Goal: Navigation & Orientation: Find specific page/section

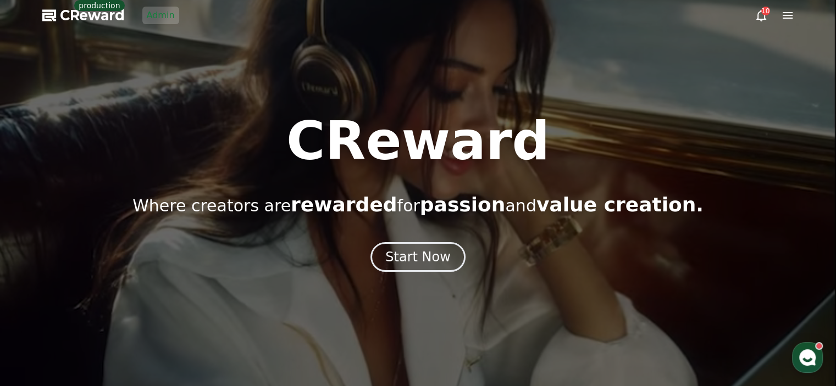
click at [153, 13] on link "Admin" at bounding box center [160, 16] width 37 height 18
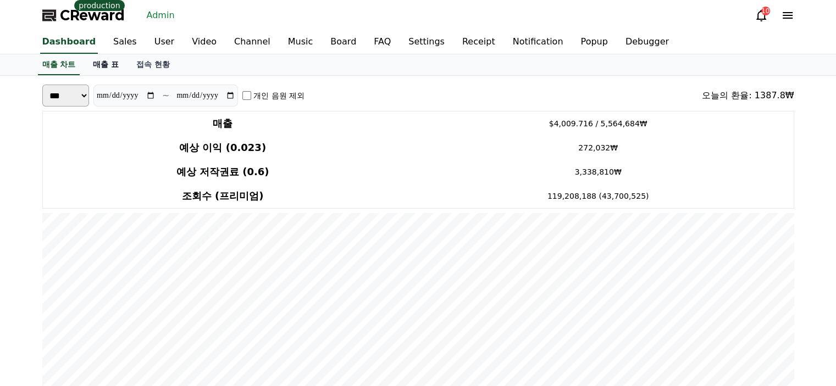
click at [104, 59] on link "매출 표" at bounding box center [105, 64] width 43 height 21
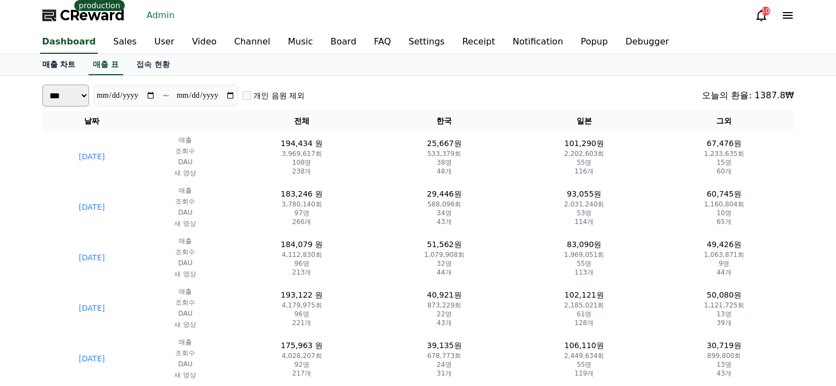
click at [48, 66] on link "매출 차트" at bounding box center [59, 64] width 51 height 21
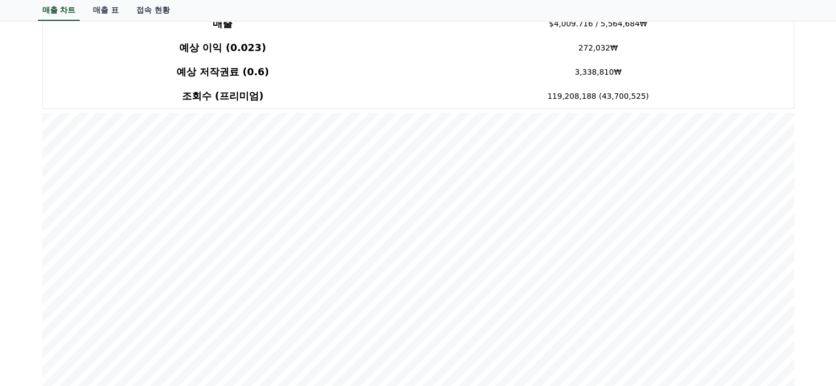
scroll to position [55, 0]
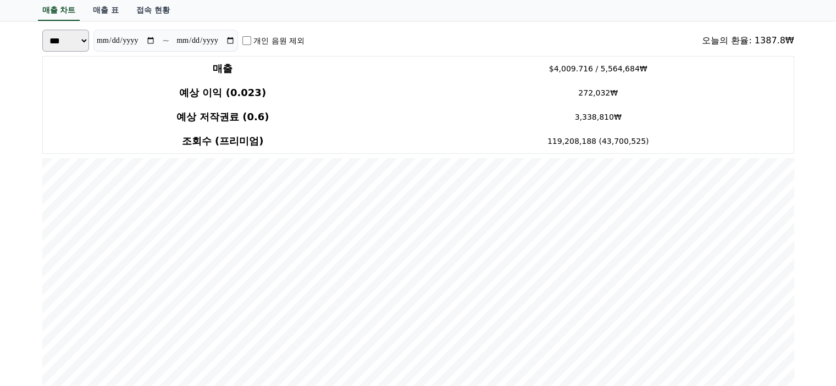
click at [154, 37] on input "**********" at bounding box center [125, 41] width 59 height 12
click at [134, 39] on input "**********" at bounding box center [125, 41] width 59 height 12
click at [152, 39] on input "**********" at bounding box center [125, 41] width 59 height 12
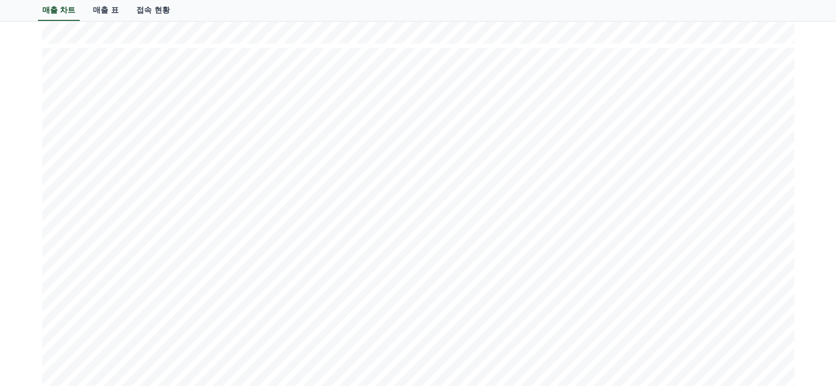
scroll to position [1374, 0]
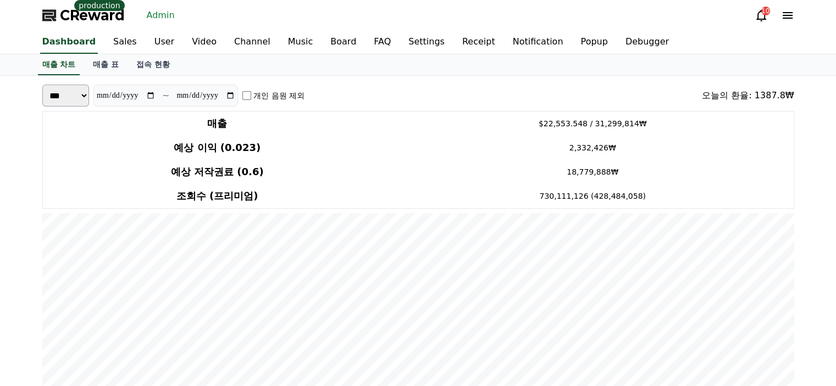
click at [121, 98] on input "**********" at bounding box center [125, 96] width 59 height 12
click at [150, 95] on input "**********" at bounding box center [125, 96] width 59 height 12
type input "**********"
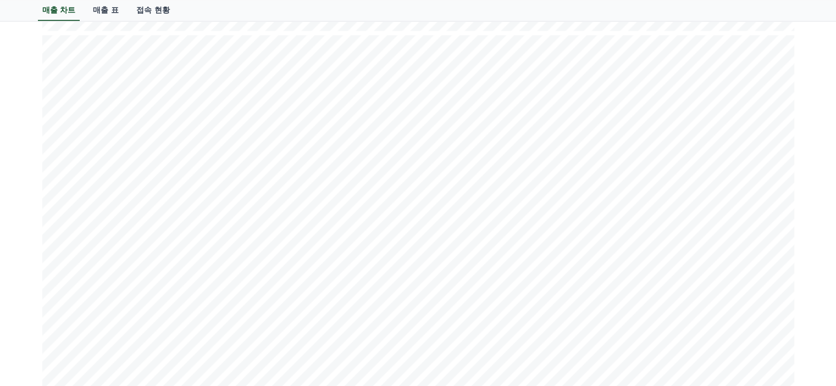
scroll to position [1374, 0]
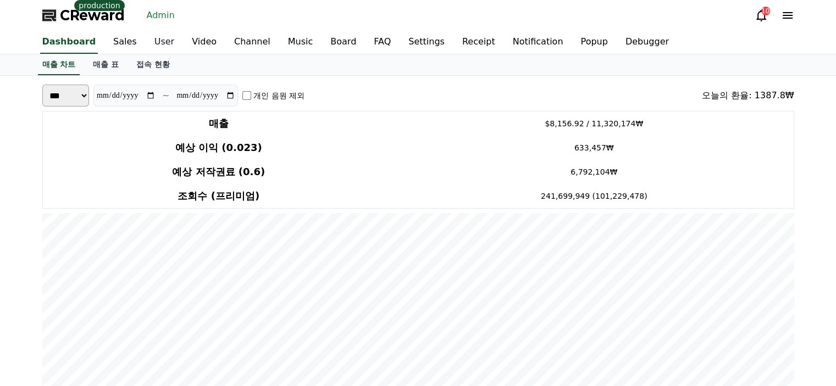
click at [155, 38] on link "User" at bounding box center [164, 42] width 37 height 23
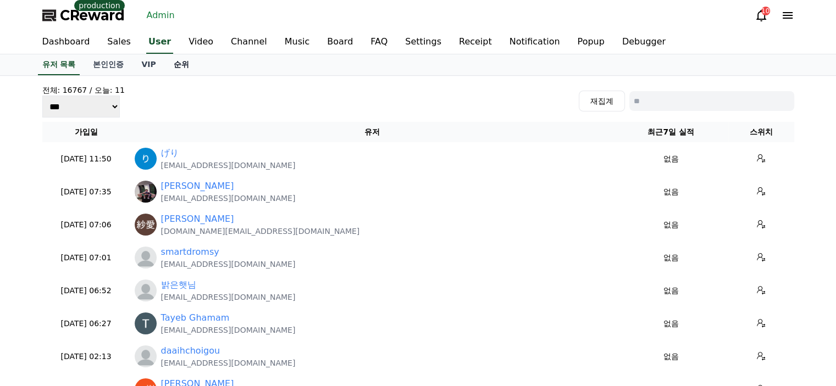
click at [178, 63] on link "순위" at bounding box center [181, 64] width 33 height 21
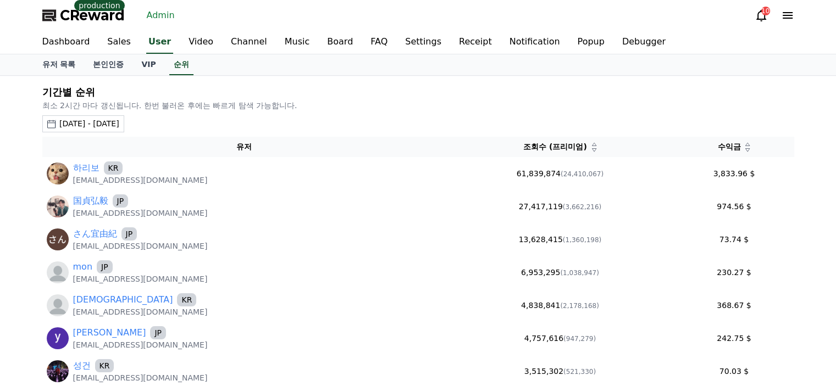
click at [119, 118] on div "2025-07-31 - 2025-08-31" at bounding box center [89, 124] width 60 height 12
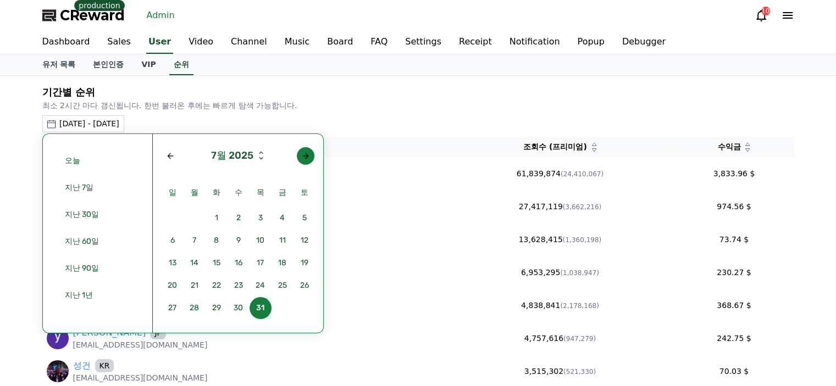
click at [305, 155] on div "Next month" at bounding box center [305, 156] width 9 height 9
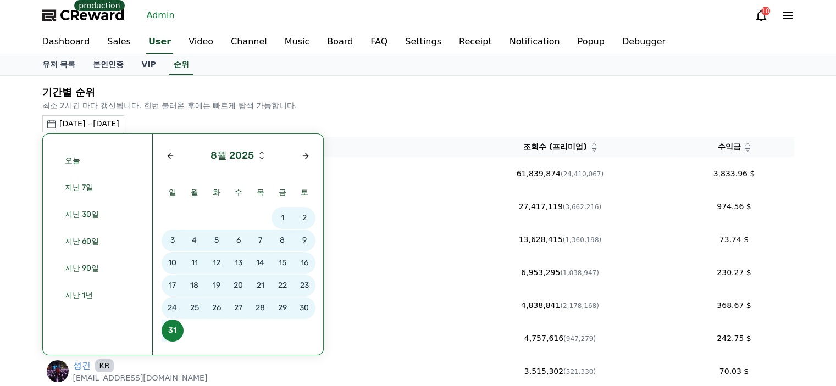
click at [265, 307] on span "28" at bounding box center [260, 308] width 22 height 22
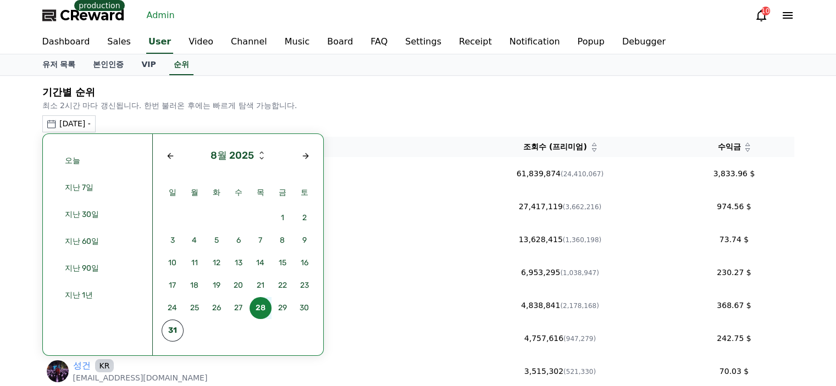
click at [265, 307] on span "28" at bounding box center [260, 308] width 22 height 22
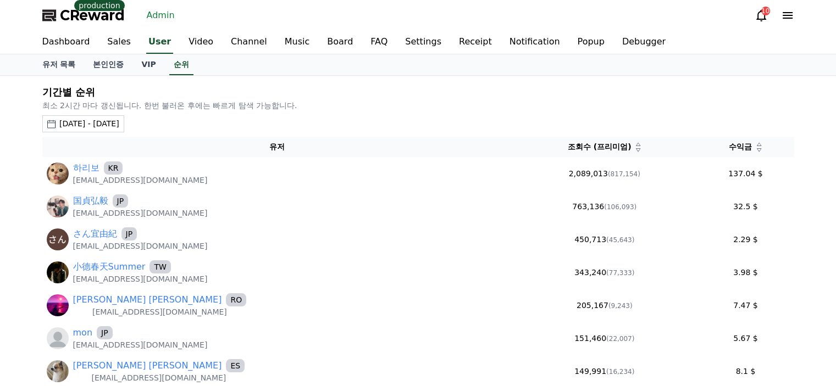
click at [756, 151] on icon at bounding box center [758, 149] width 5 height 5
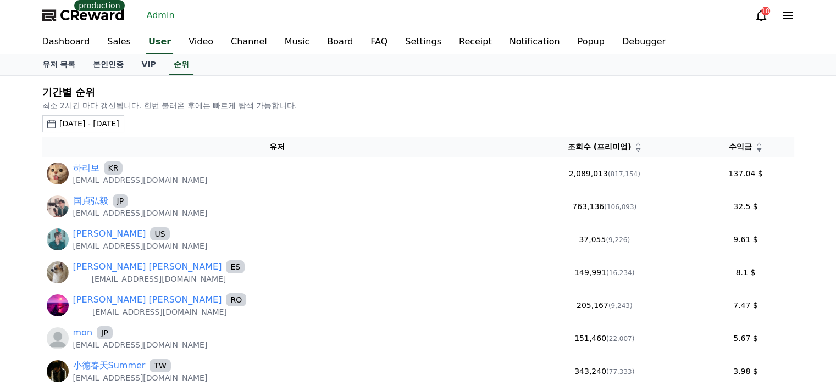
scroll to position [55, 0]
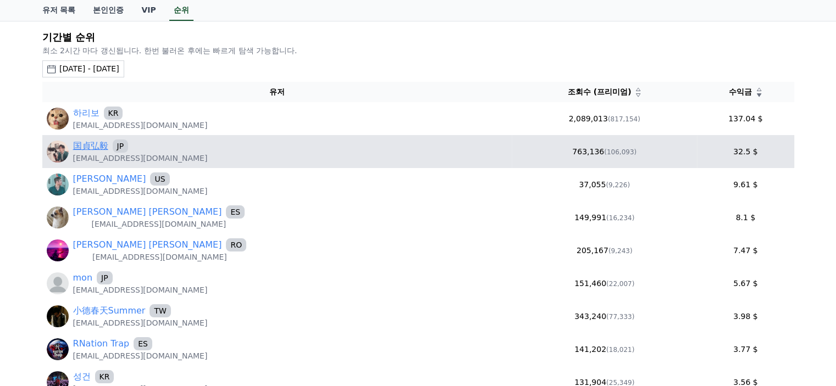
click at [99, 142] on link "国貞弘毅" at bounding box center [90, 146] width 35 height 13
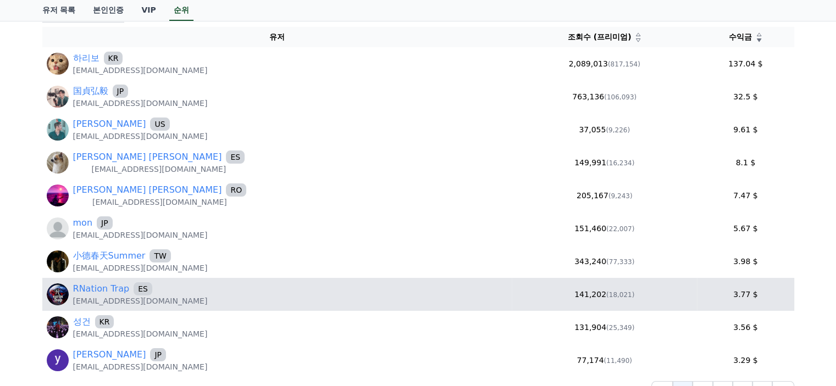
scroll to position [165, 0]
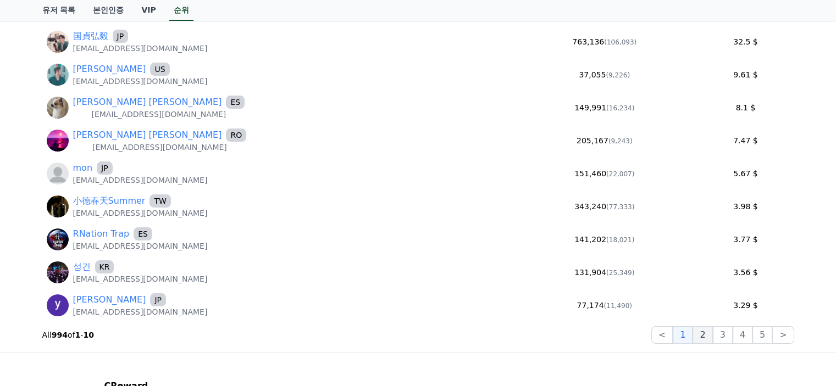
click at [703, 332] on button "2" at bounding box center [702, 335] width 20 height 18
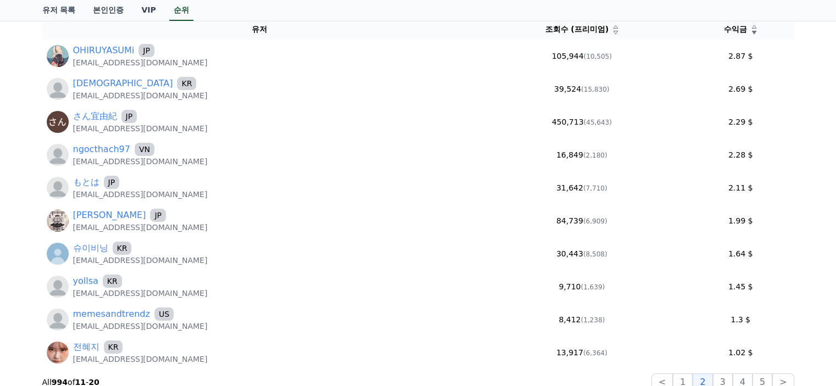
scroll to position [0, 0]
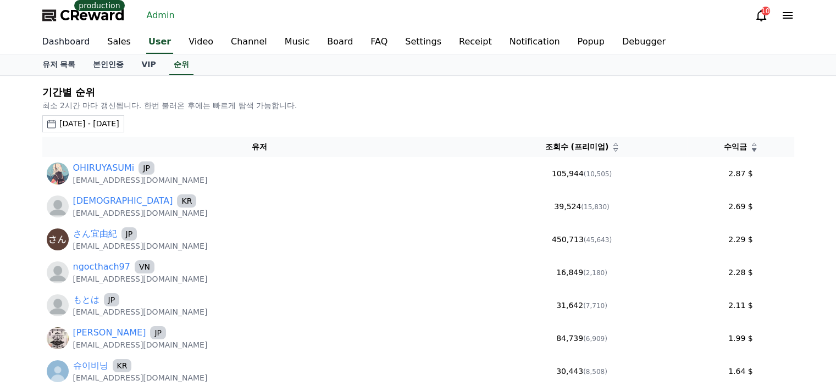
click at [46, 38] on link "Dashboard" at bounding box center [66, 42] width 65 height 23
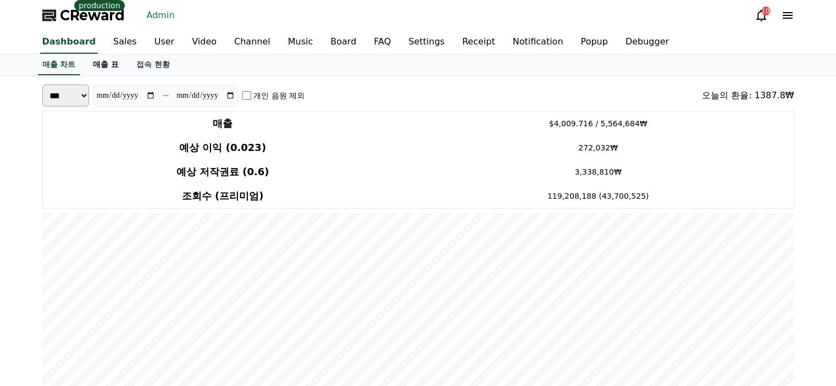
click at [111, 65] on link "매출 표" at bounding box center [105, 64] width 43 height 21
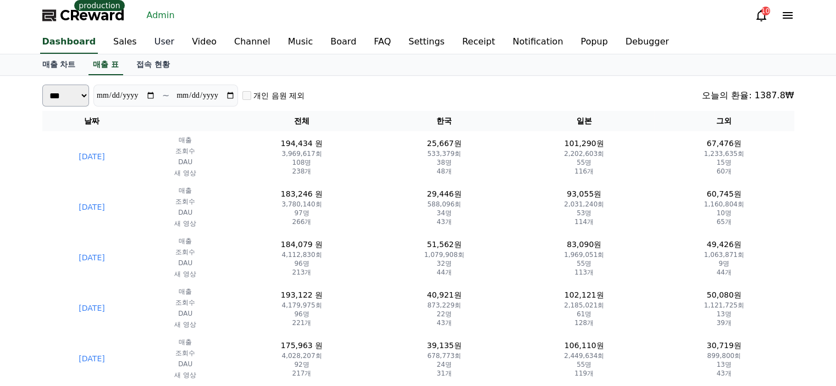
click at [152, 44] on link "User" at bounding box center [164, 42] width 37 height 23
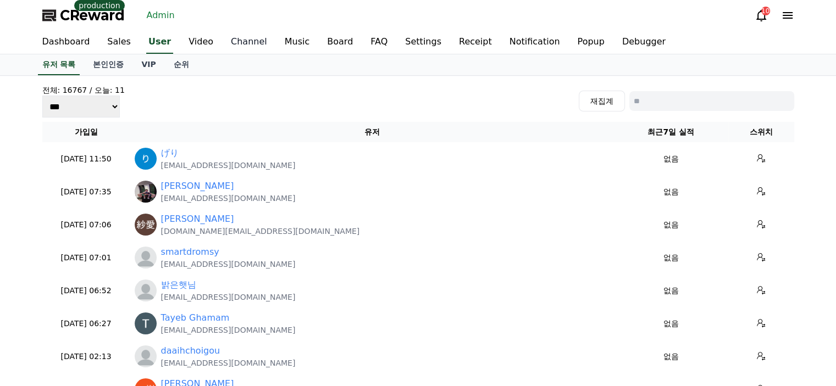
click at [248, 46] on link "Channel" at bounding box center [249, 42] width 54 height 23
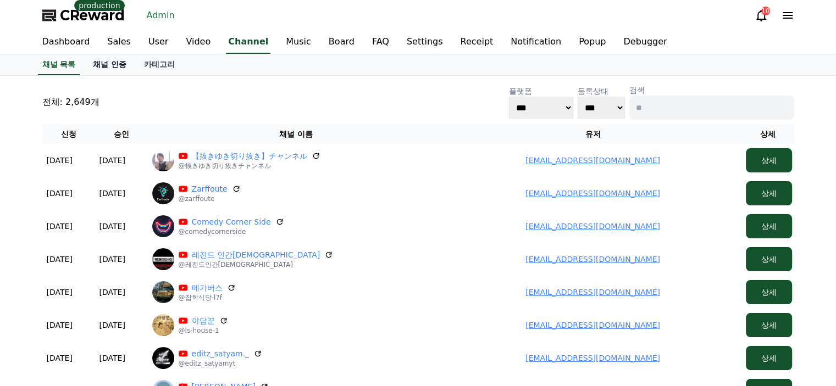
click at [116, 62] on link "채널 인증" at bounding box center [109, 64] width 51 height 21
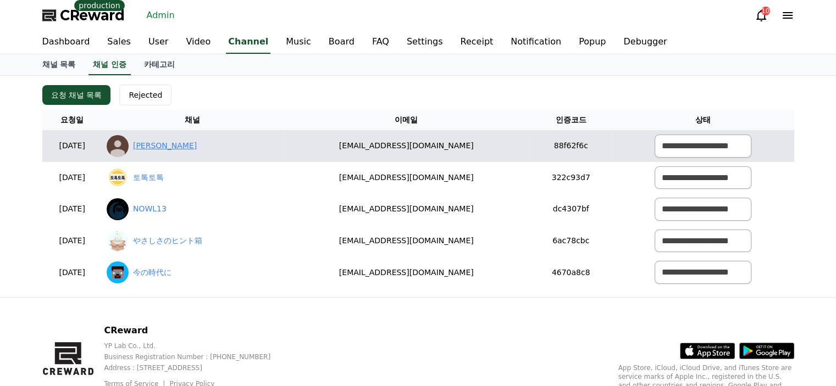
click at [166, 143] on link "쟌비뉴뉴" at bounding box center [165, 146] width 64 height 12
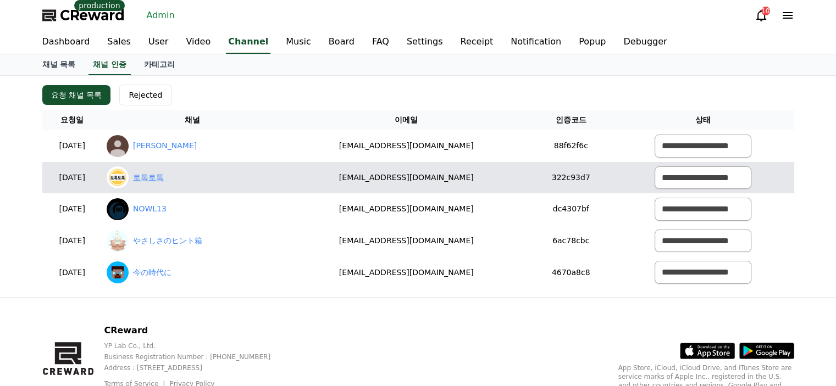
click at [164, 180] on link "토톡토톡" at bounding box center [148, 178] width 31 height 12
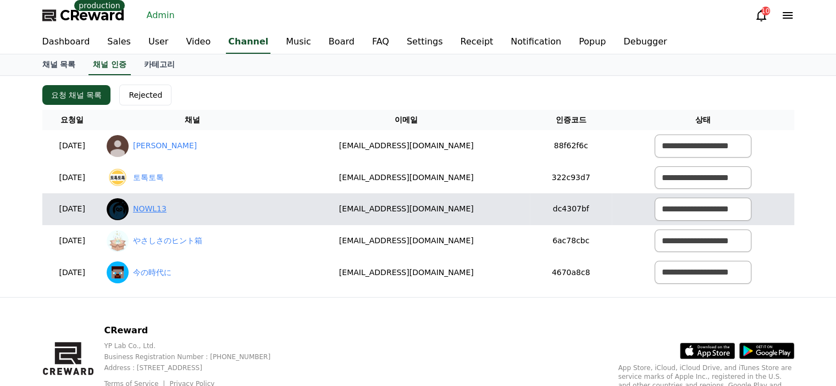
click at [166, 213] on link "NOWL13" at bounding box center [150, 209] width 34 height 12
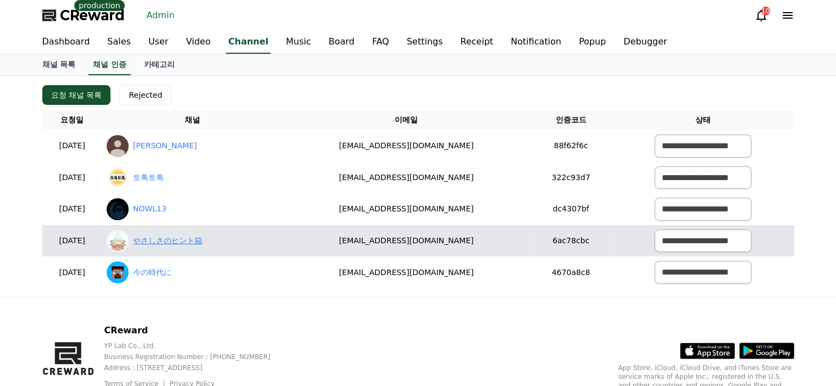
click at [190, 237] on link "やさしさのヒント箱" at bounding box center [167, 241] width 69 height 12
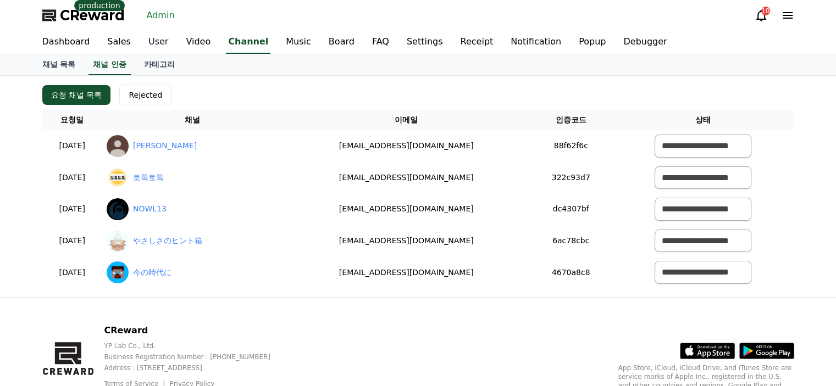
click at [145, 51] on link "User" at bounding box center [158, 42] width 37 height 23
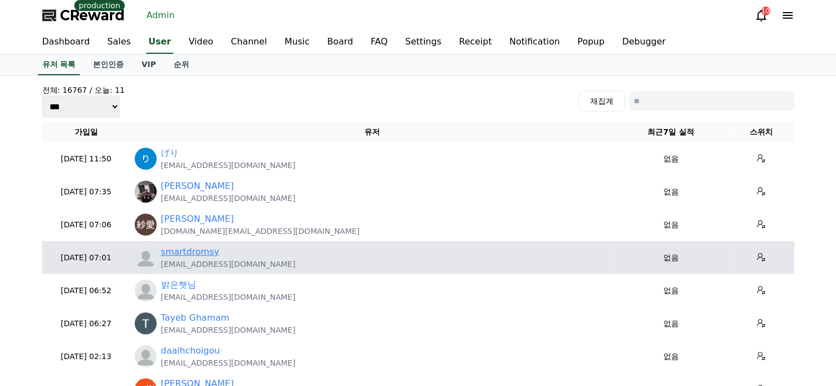
click at [206, 256] on link "smartdromsy" at bounding box center [190, 252] width 58 height 13
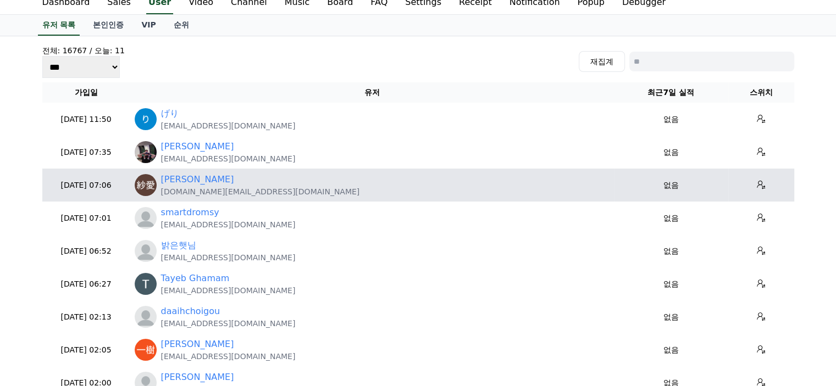
scroll to position [55, 0]
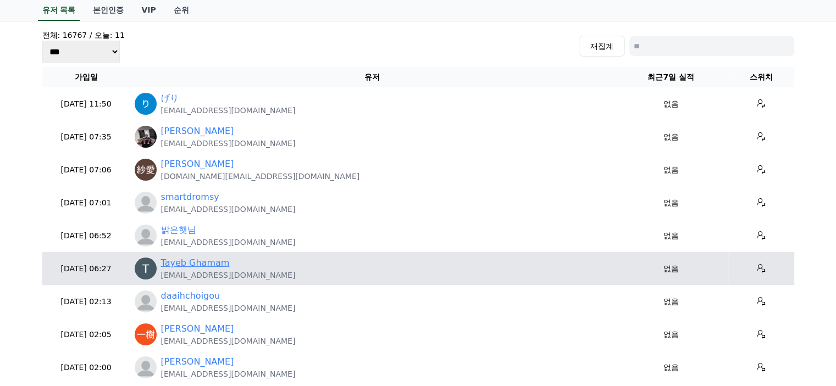
click at [202, 262] on link "Tayeb Ghamam" at bounding box center [195, 263] width 69 height 13
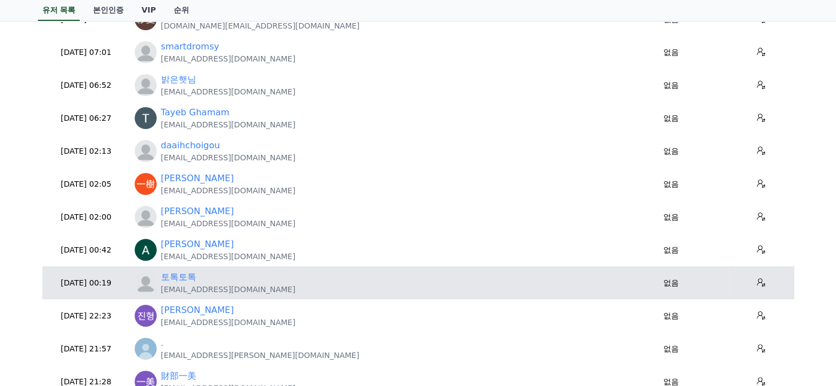
scroll to position [220, 0]
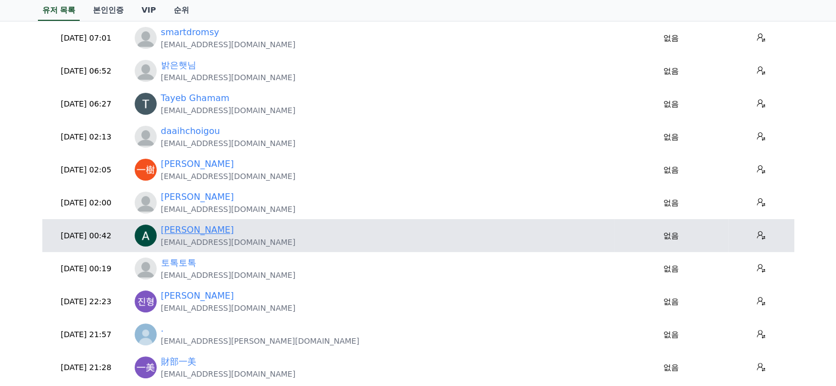
click at [203, 232] on link "Ajay Tripathi" at bounding box center [197, 230] width 73 height 13
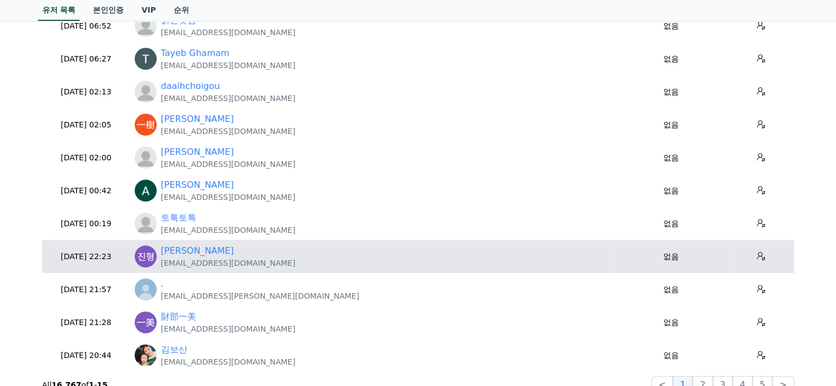
scroll to position [330, 0]
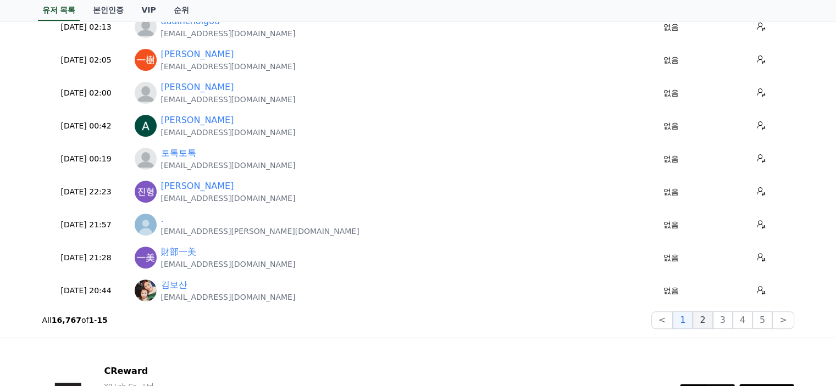
click at [700, 320] on button "2" at bounding box center [702, 321] width 20 height 18
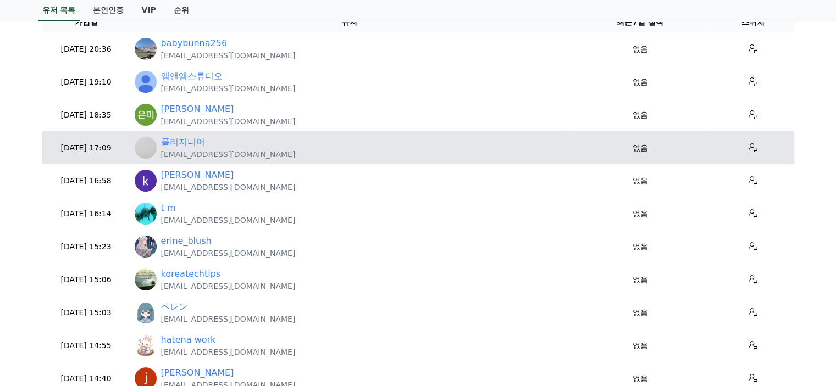
scroll to position [165, 0]
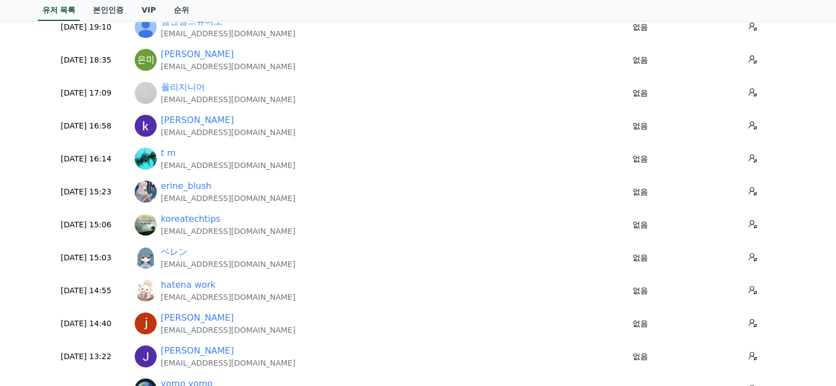
click at [390, 8] on div "유저 목록 본인인증 VIP 순위" at bounding box center [418, 10] width 769 height 21
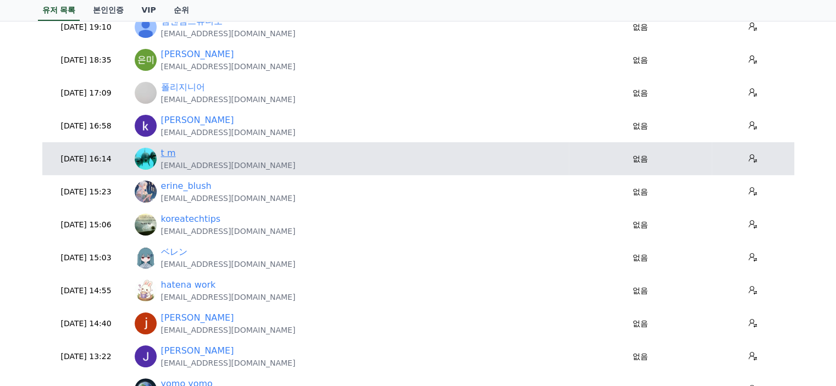
click at [173, 158] on link "t m" at bounding box center [168, 153] width 15 height 13
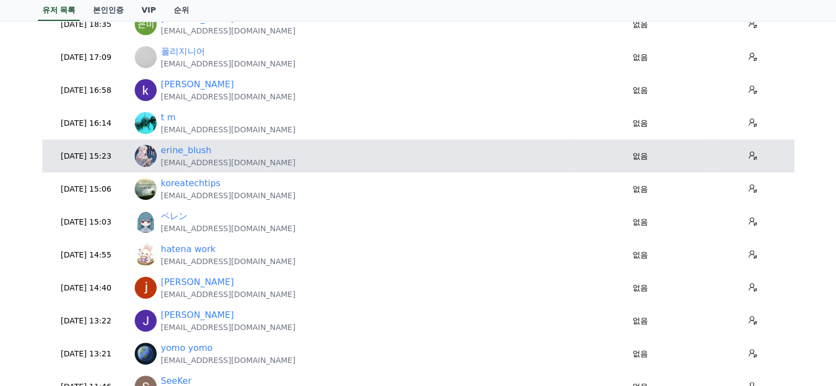
scroll to position [220, 0]
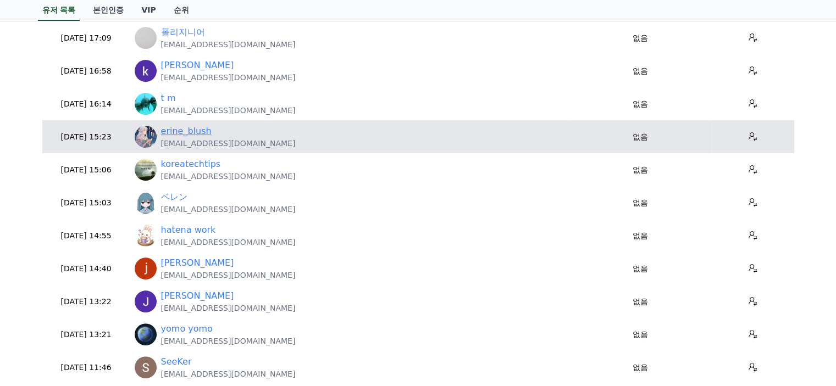
click at [188, 136] on link "erine_blush" at bounding box center [186, 131] width 51 height 13
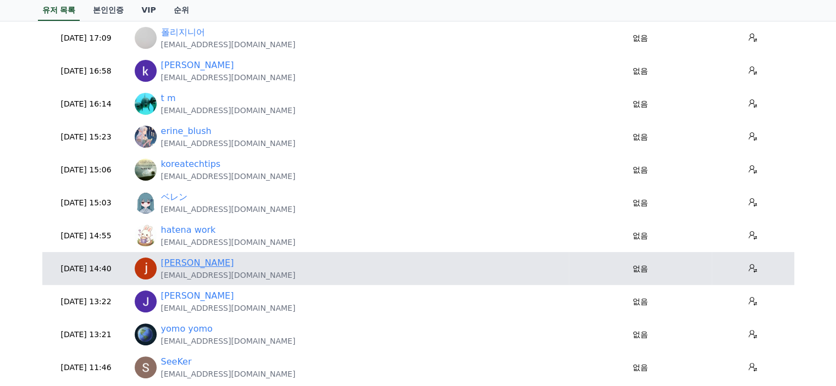
click at [199, 268] on link "juliana asis" at bounding box center [197, 263] width 73 height 13
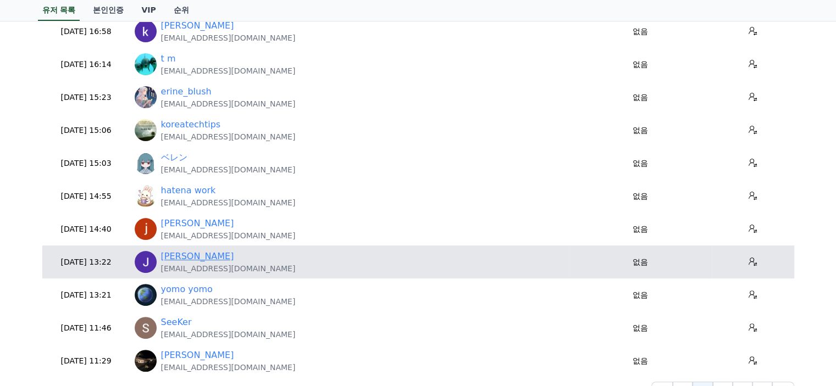
scroll to position [275, 0]
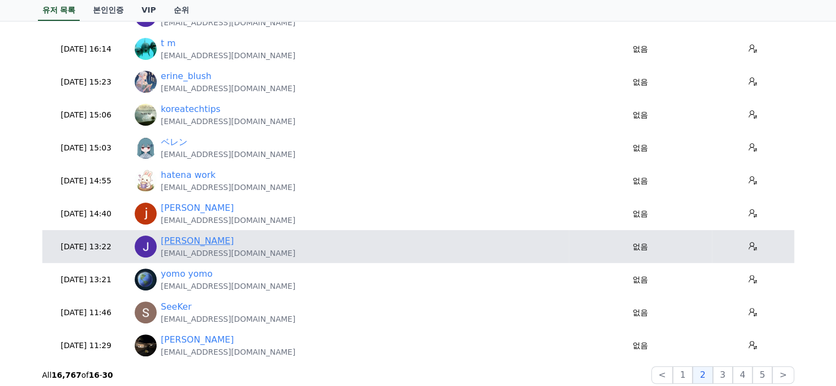
click at [196, 241] on link "Jacob Kaneda" at bounding box center [197, 241] width 73 height 13
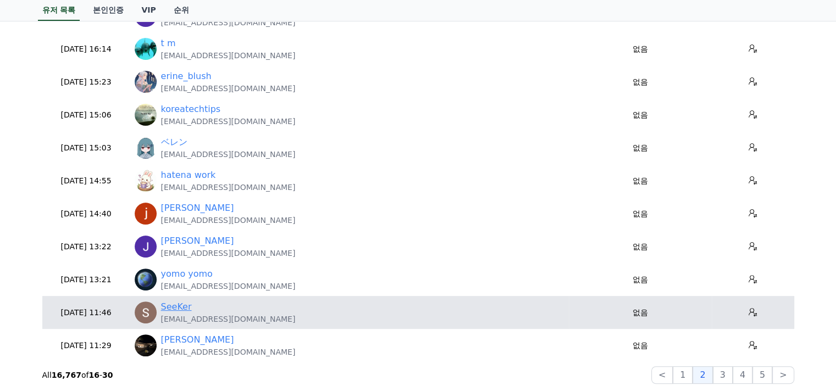
click at [179, 307] on link "SeeKer" at bounding box center [176, 307] width 31 height 13
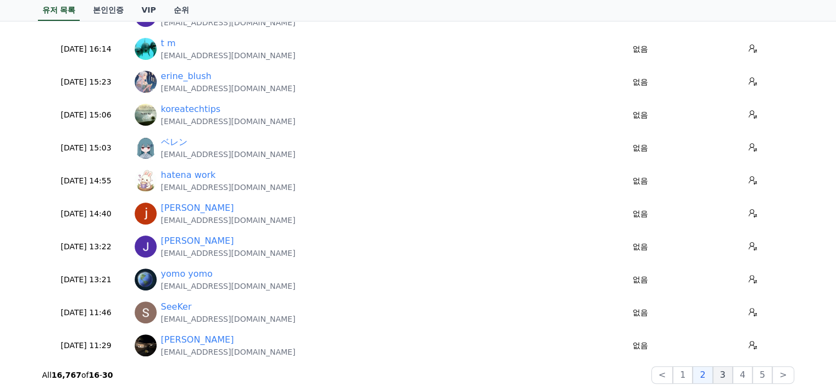
click at [720, 371] on button "3" at bounding box center [723, 376] width 20 height 18
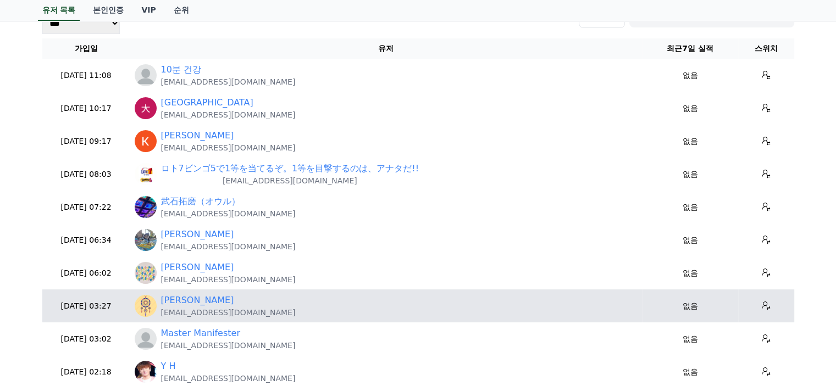
scroll to position [110, 0]
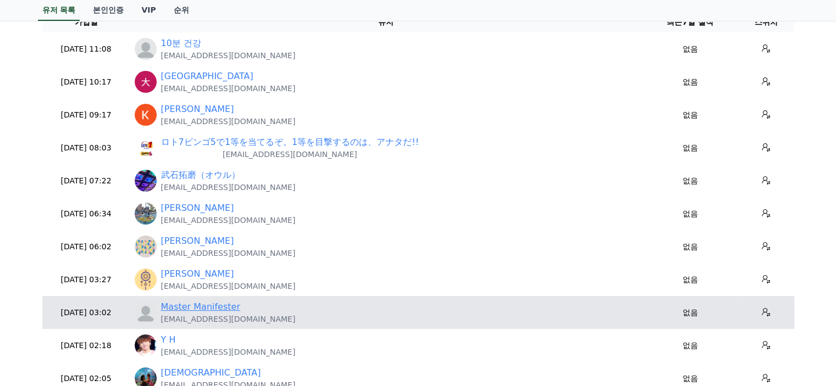
click at [222, 309] on link "Master Manifester" at bounding box center [200, 307] width 79 height 13
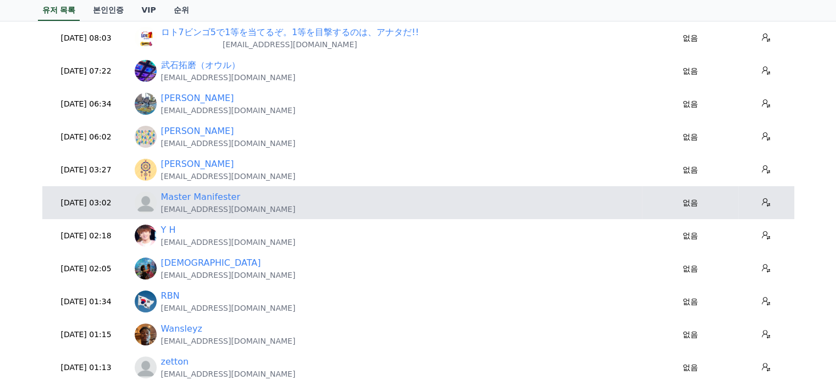
scroll to position [275, 0]
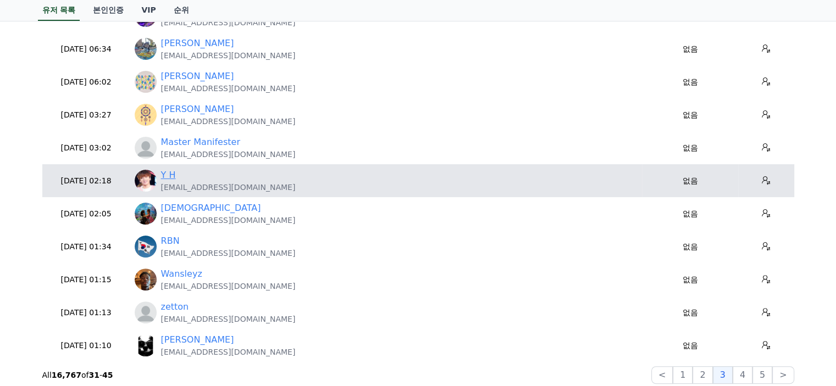
click at [169, 180] on link "Y H" at bounding box center [168, 175] width 15 height 13
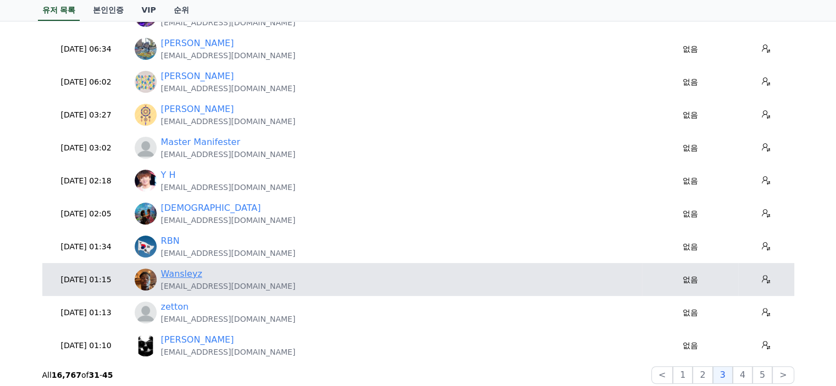
click at [182, 274] on link "Wansleyz" at bounding box center [181, 274] width 41 height 13
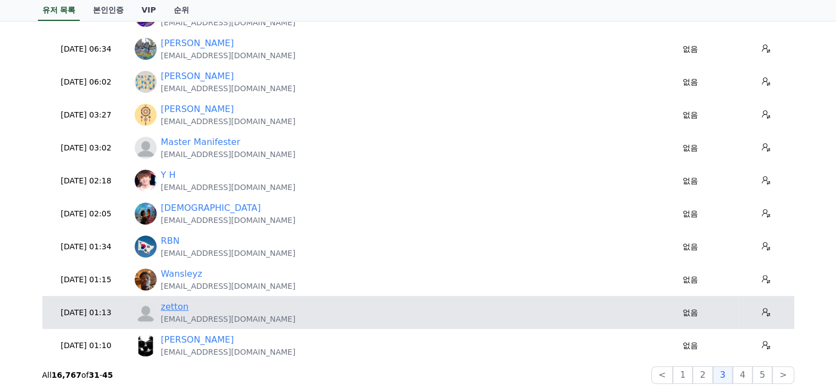
click at [182, 312] on link "zetton" at bounding box center [175, 307] width 28 height 13
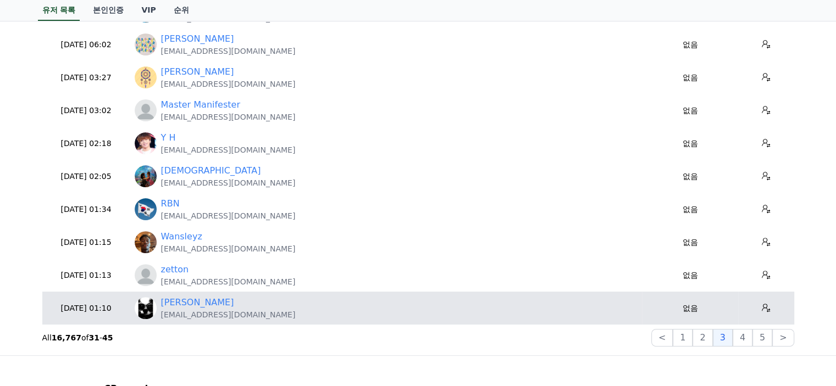
scroll to position [330, 0]
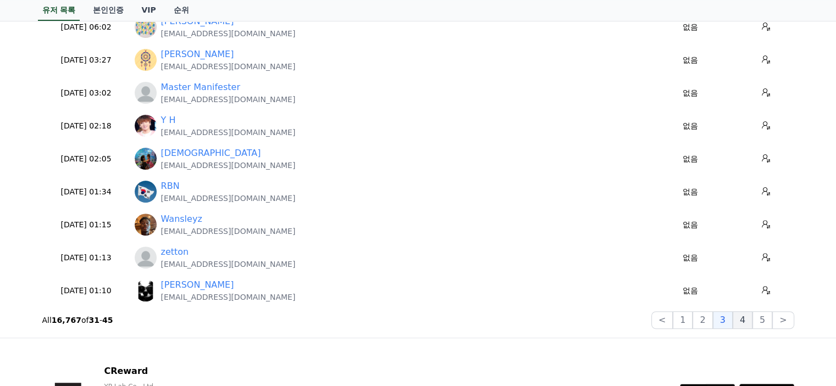
click at [739, 316] on button "4" at bounding box center [742, 321] width 20 height 18
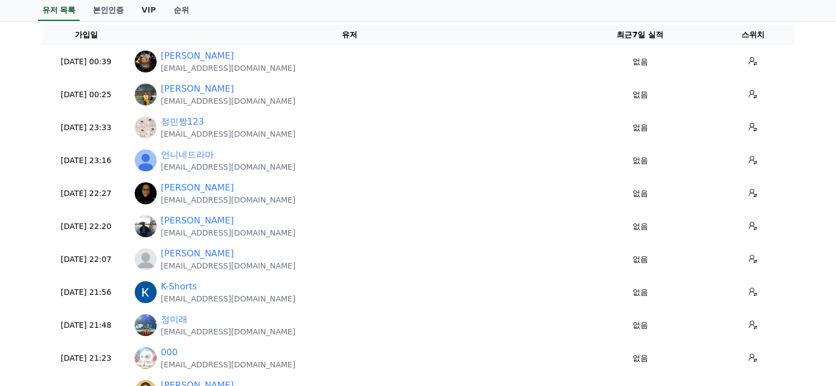
scroll to position [55, 0]
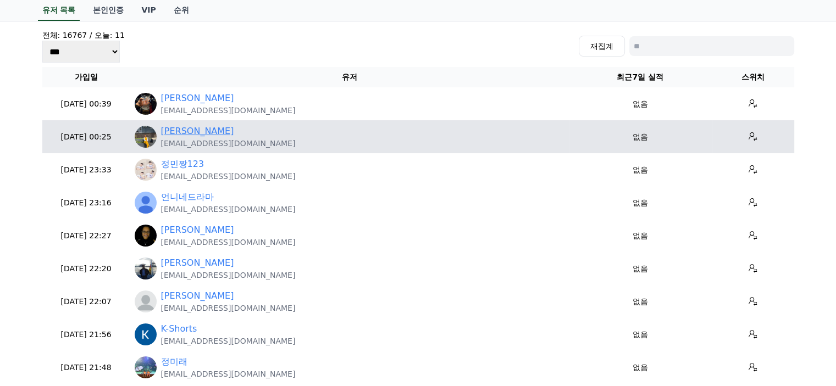
click at [199, 131] on link "Meggie mlotshwa" at bounding box center [197, 131] width 73 height 13
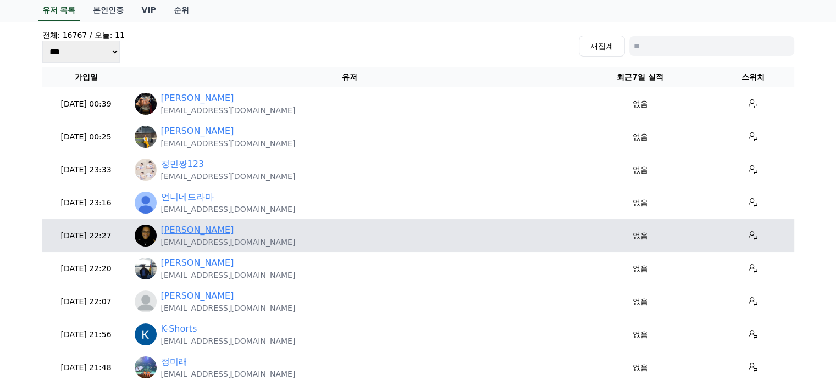
click at [204, 231] on link "Lena Brown" at bounding box center [197, 230] width 73 height 13
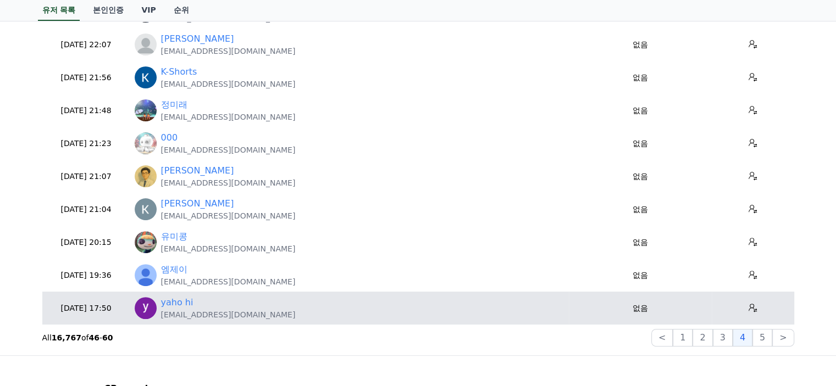
scroll to position [330, 0]
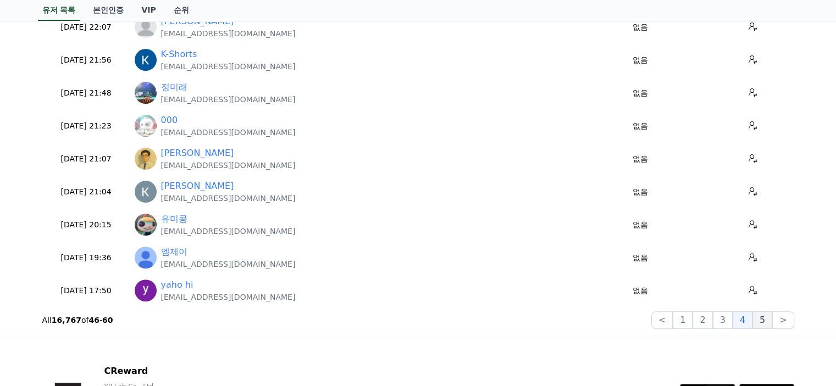
click at [765, 327] on button "5" at bounding box center [762, 321] width 20 height 18
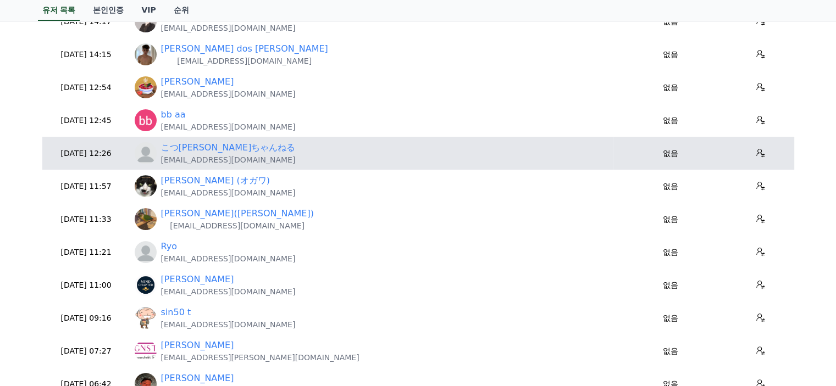
scroll to position [55, 0]
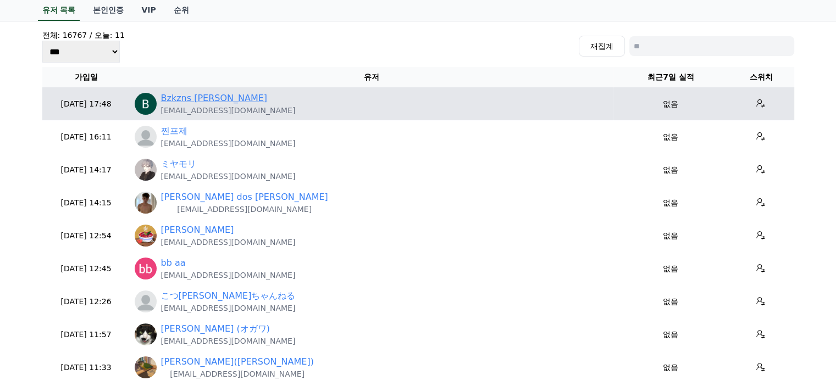
click at [201, 96] on link "Bzkzns Umar" at bounding box center [214, 98] width 107 height 13
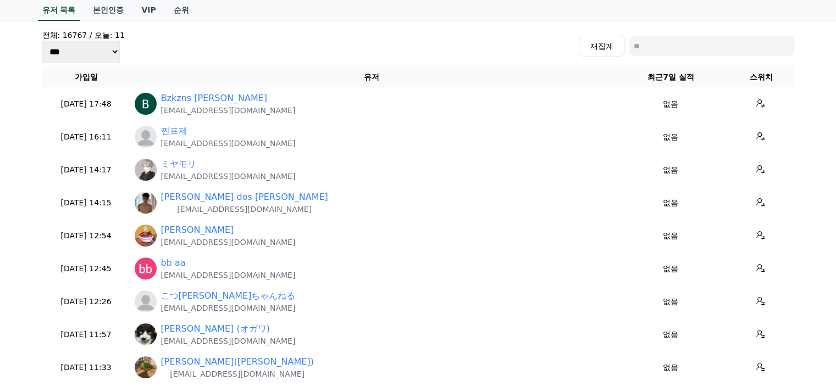
click at [171, 43] on div "전체: 16767 / 오늘: 11 *** *** *** 재집계" at bounding box center [418, 46] width 752 height 33
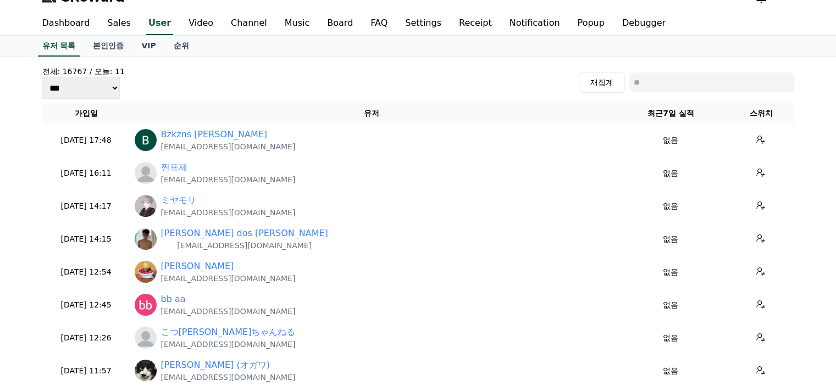
scroll to position [0, 0]
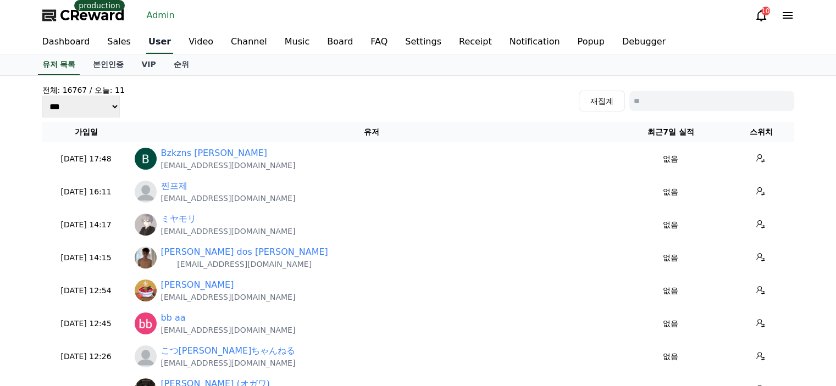
click at [156, 46] on link "User" at bounding box center [159, 42] width 27 height 23
click at [198, 40] on link "Video" at bounding box center [201, 42] width 42 height 23
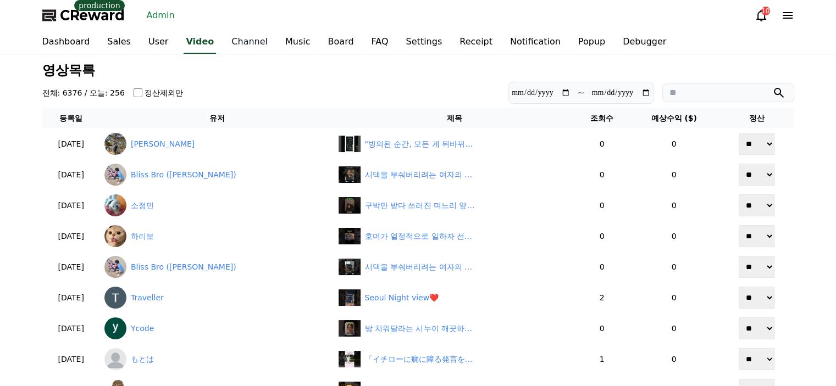
click at [224, 40] on link "Channel" at bounding box center [250, 42] width 54 height 23
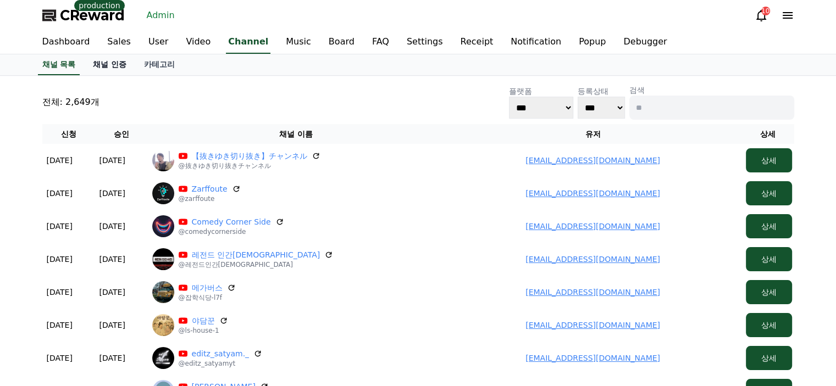
click at [117, 70] on link "채널 인증" at bounding box center [109, 64] width 51 height 21
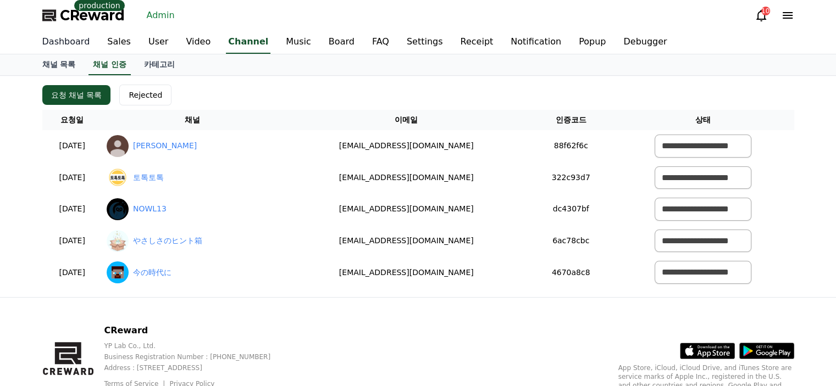
click at [68, 45] on link "Dashboard" at bounding box center [66, 42] width 65 height 23
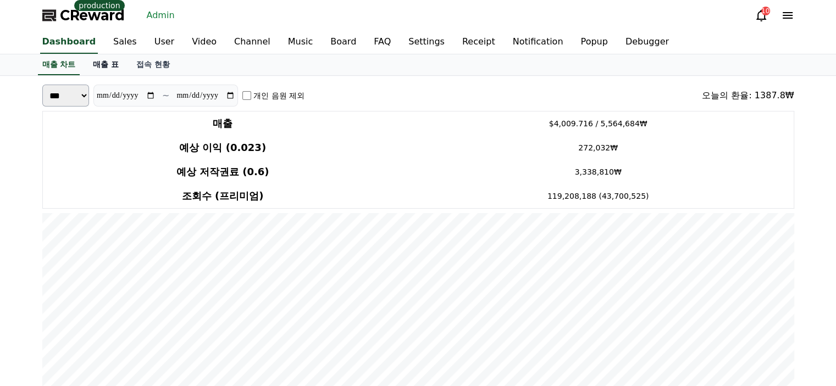
click at [93, 62] on link "매출 표" at bounding box center [105, 64] width 43 height 21
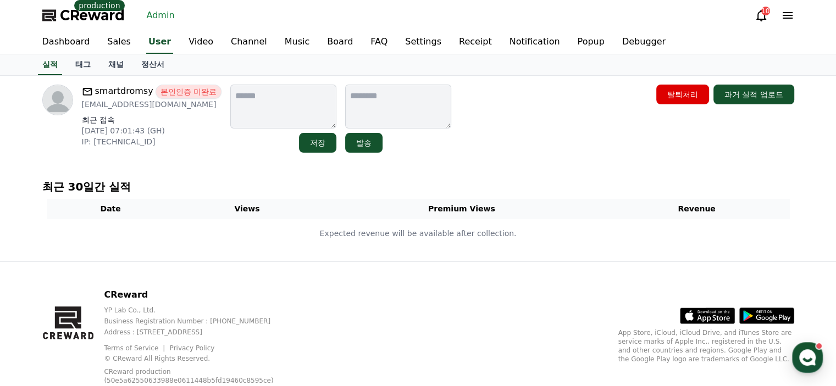
click at [134, 101] on p "niiwildlife@gmail.com" at bounding box center [152, 104] width 140 height 11
copy div "niiwildlife@gmail.com"
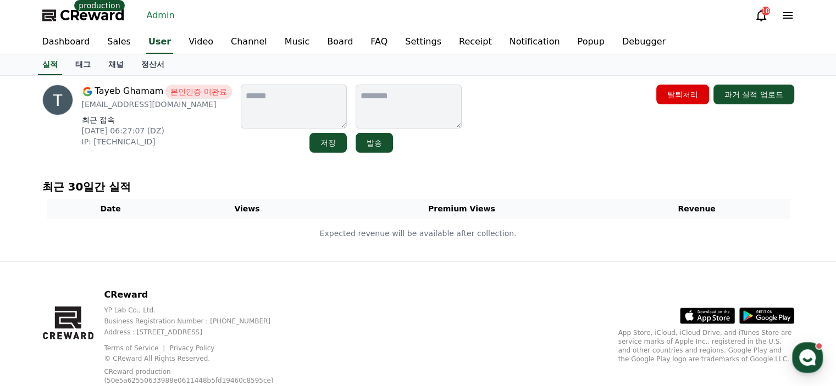
click at [171, 107] on p "[EMAIL_ADDRESS][DOMAIN_NAME]" at bounding box center [157, 104] width 150 height 11
copy div "[EMAIL_ADDRESS][DOMAIN_NAME]"
click at [125, 110] on div "Ajay Tripathi 본인인증 미완료 at603305@gmail.com 최근 접속 2025-08-31 00:42:47 (IN) IP: 24…" at bounding box center [159, 119] width 154 height 68
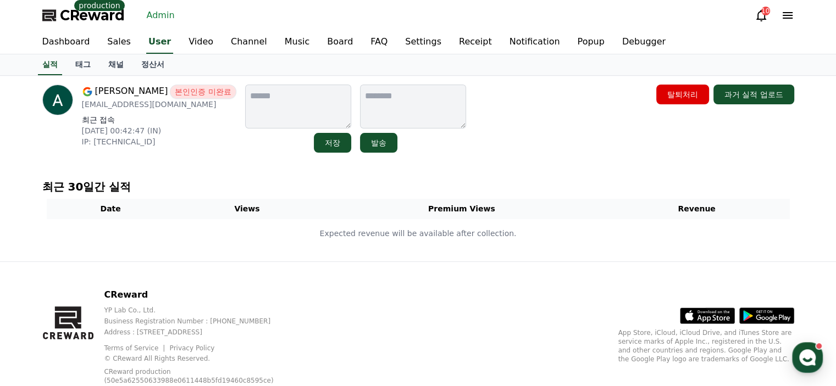
click at [134, 105] on p "at603305@gmail.com" at bounding box center [159, 104] width 154 height 11
click at [134, 105] on p "[EMAIL_ADDRESS][DOMAIN_NAME]" at bounding box center [159, 104] width 154 height 11
copy div "at603305@gmail.com"
click at [160, 114] on p "최근 접속" at bounding box center [159, 119] width 154 height 11
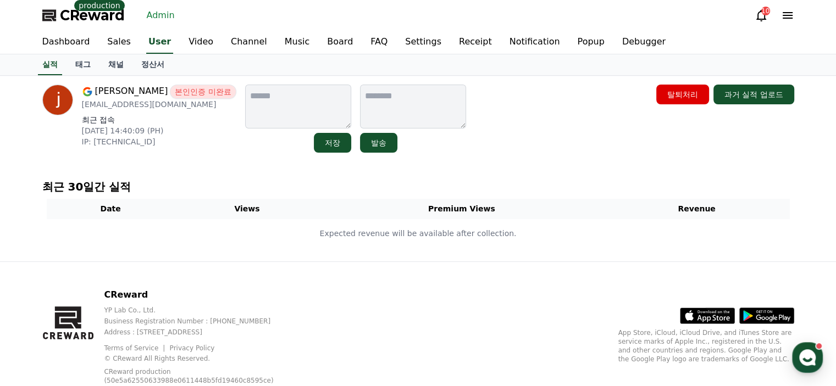
click at [162, 105] on p "asisjuliana51@gmail.com" at bounding box center [159, 104] width 154 height 11
copy div "asisjuliana51@gmail.com"
click at [116, 65] on link "채널" at bounding box center [115, 64] width 33 height 21
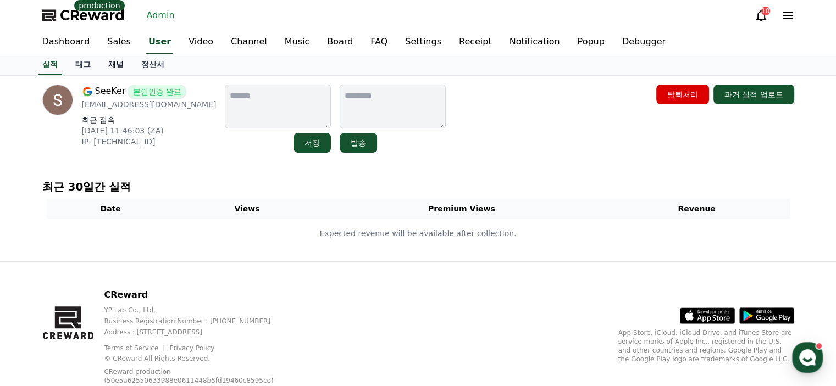
click at [109, 72] on link "채널" at bounding box center [115, 64] width 33 height 21
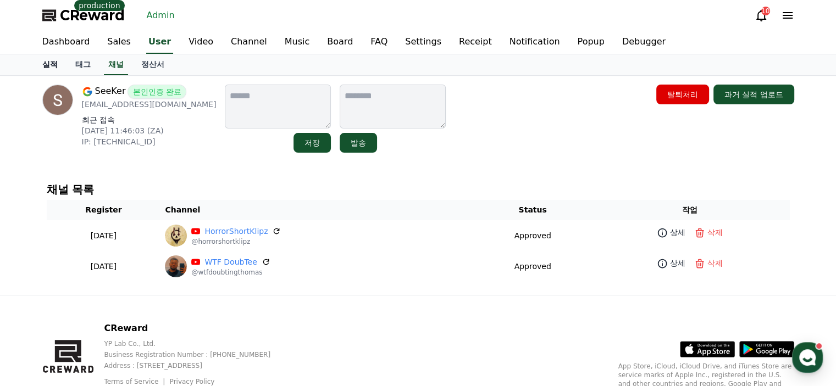
click at [57, 66] on link "실적" at bounding box center [50, 64] width 33 height 21
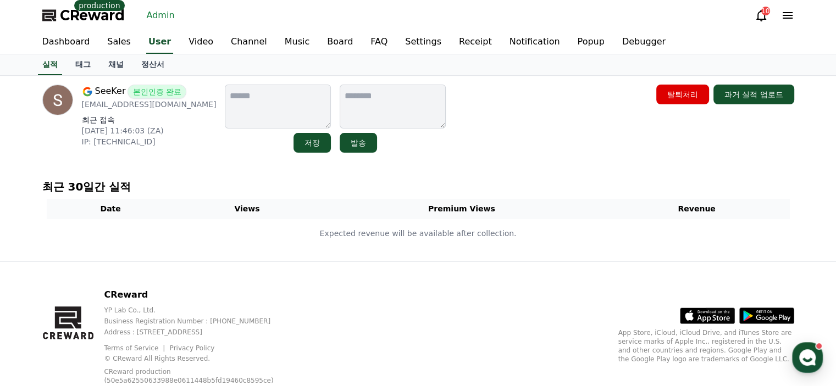
click at [131, 103] on p "[EMAIL_ADDRESS][DOMAIN_NAME]" at bounding box center [149, 104] width 135 height 11
copy div "[EMAIL_ADDRESS][DOMAIN_NAME]"
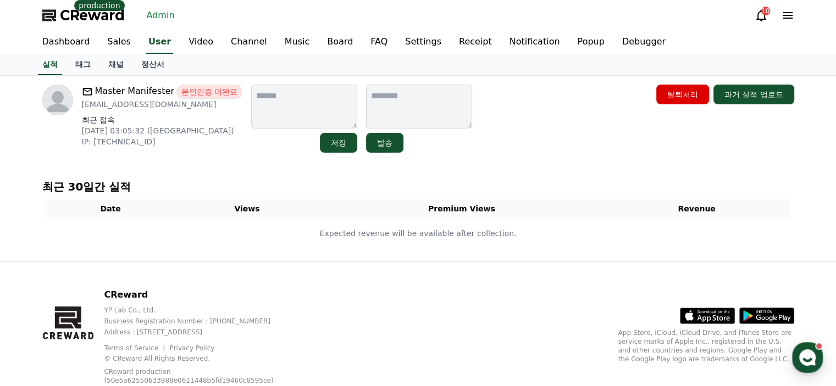
click at [146, 103] on p "mani.fest.28.wel@gmail.com" at bounding box center [162, 104] width 161 height 11
copy div "mani.fest.28.wel@gmail.com"
click at [116, 53] on link "Sales" at bounding box center [118, 42] width 41 height 23
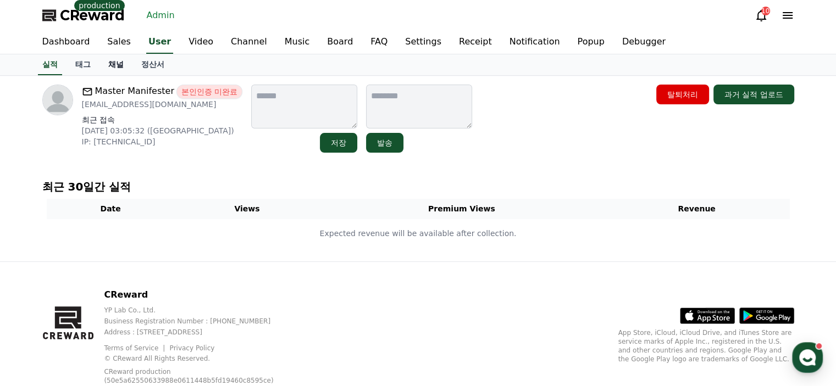
click at [115, 63] on link "채널" at bounding box center [115, 64] width 33 height 21
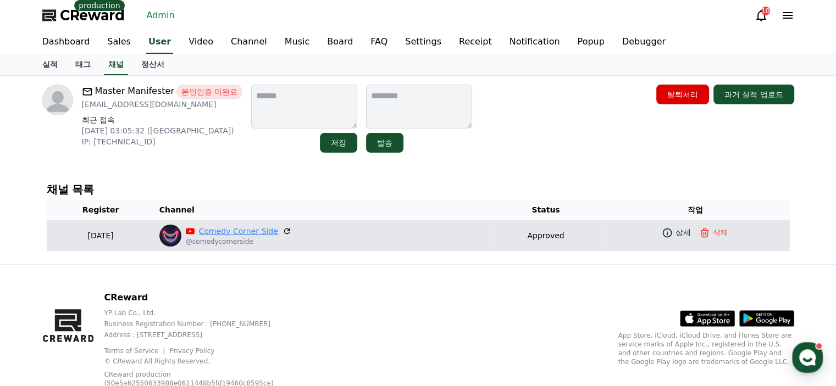
click at [215, 230] on link "Comedy Corner Side" at bounding box center [238, 232] width 79 height 12
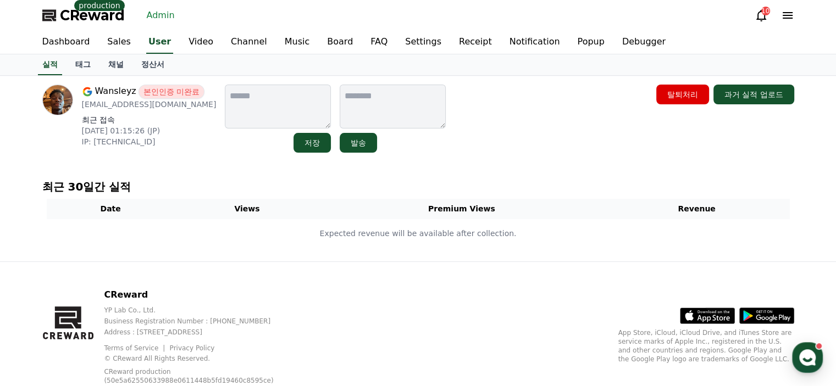
click at [156, 101] on p "[EMAIL_ADDRESS][DOMAIN_NAME]" at bounding box center [149, 104] width 135 height 11
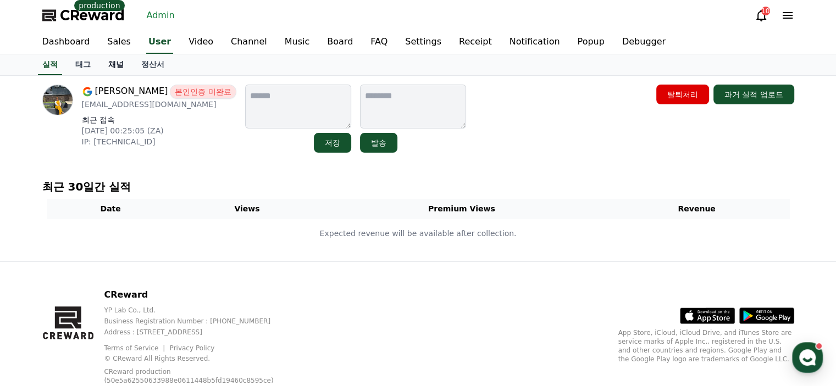
click at [121, 65] on link "채널" at bounding box center [115, 64] width 33 height 21
click at [158, 101] on p "[EMAIL_ADDRESS][DOMAIN_NAME]" at bounding box center [159, 104] width 154 height 11
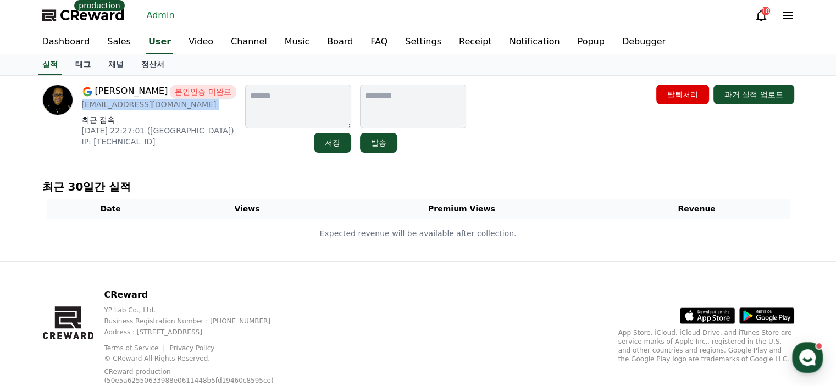
click at [158, 101] on p "[EMAIL_ADDRESS][DOMAIN_NAME]" at bounding box center [159, 104] width 154 height 11
copy div "[EMAIL_ADDRESS][DOMAIN_NAME]"
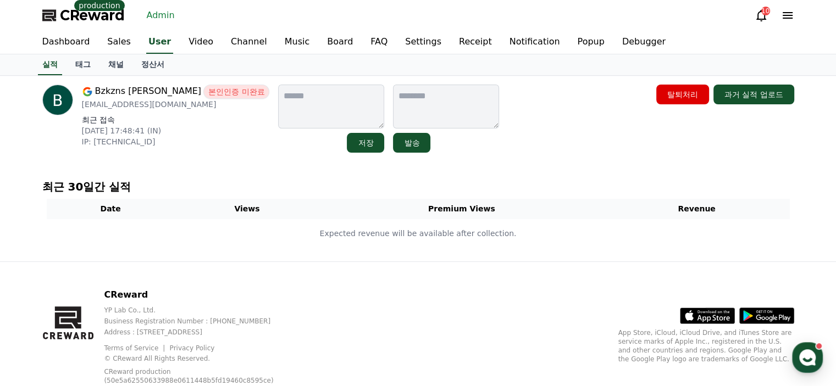
click at [141, 104] on p "[EMAIL_ADDRESS][DOMAIN_NAME]" at bounding box center [176, 104] width 188 height 11
copy div "[EMAIL_ADDRESS][DOMAIN_NAME]"
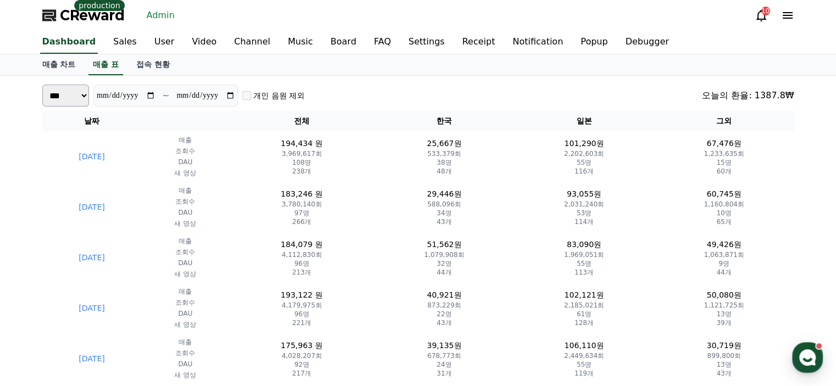
click at [90, 98] on div "**********" at bounding box center [173, 96] width 263 height 22
click at [82, 98] on select "*** **" at bounding box center [65, 96] width 47 height 22
select select "*****"
click at [42, 101] on select "*** **" at bounding box center [65, 96] width 47 height 22
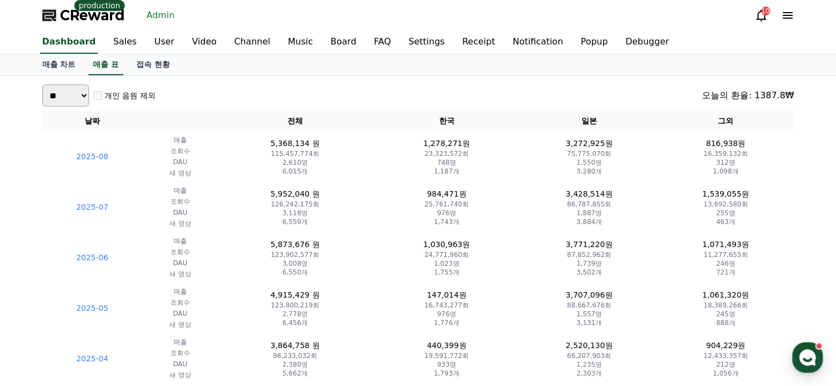
click at [160, 19] on link "Admin" at bounding box center [160, 16] width 37 height 18
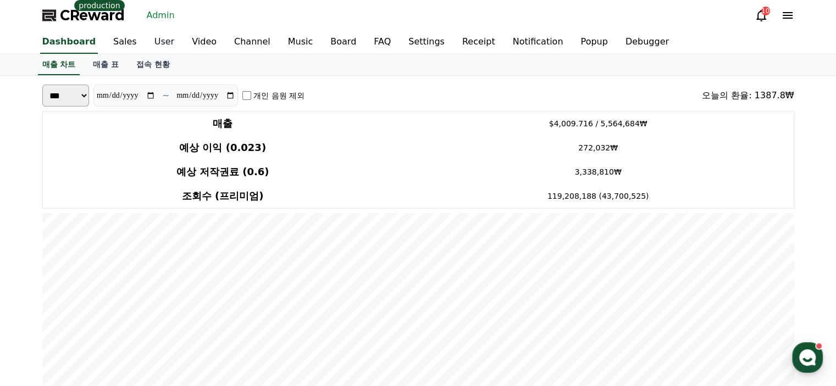
click at [146, 38] on link "User" at bounding box center [164, 42] width 37 height 23
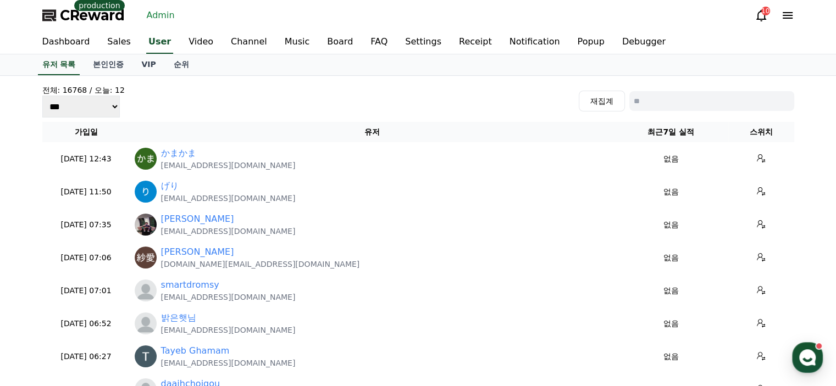
click at [695, 103] on input at bounding box center [711, 101] width 165 height 20
type input "*******"
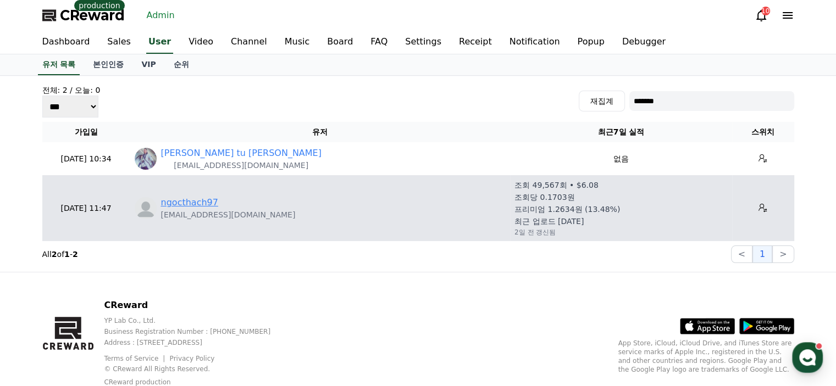
click at [209, 200] on link "ngocthach97" at bounding box center [189, 202] width 57 height 13
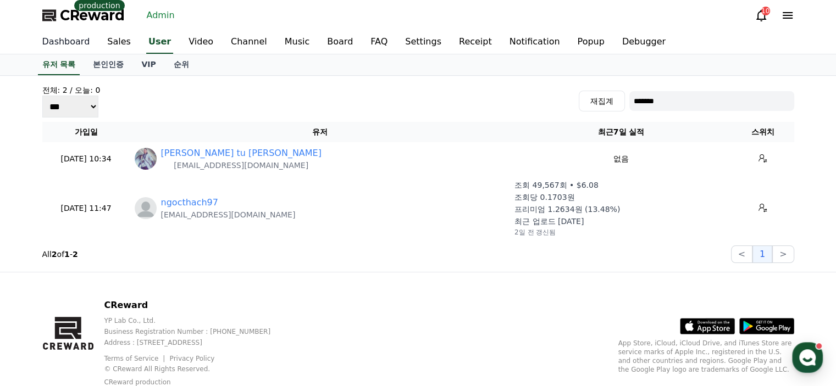
click at [70, 43] on link "Dashboard" at bounding box center [66, 42] width 65 height 23
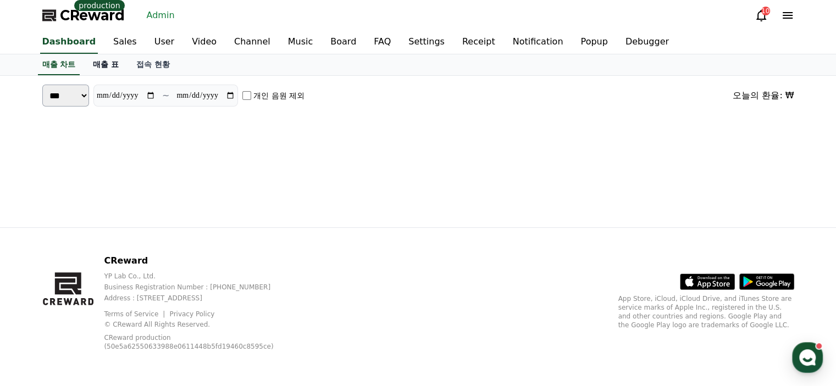
click at [104, 65] on link "매출 표" at bounding box center [105, 64] width 43 height 21
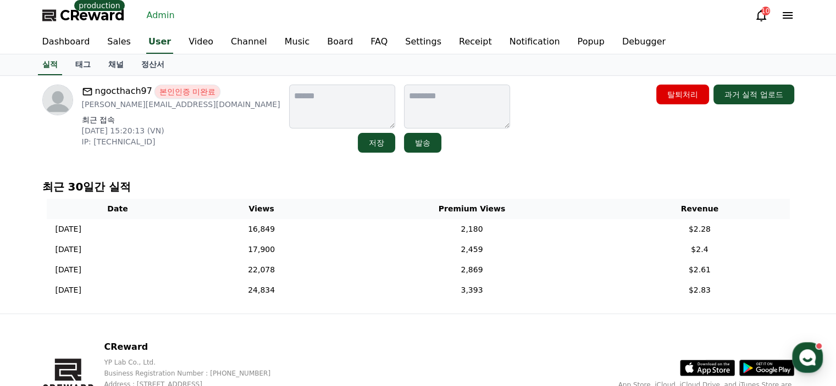
click at [113, 71] on link "채널" at bounding box center [115, 64] width 33 height 21
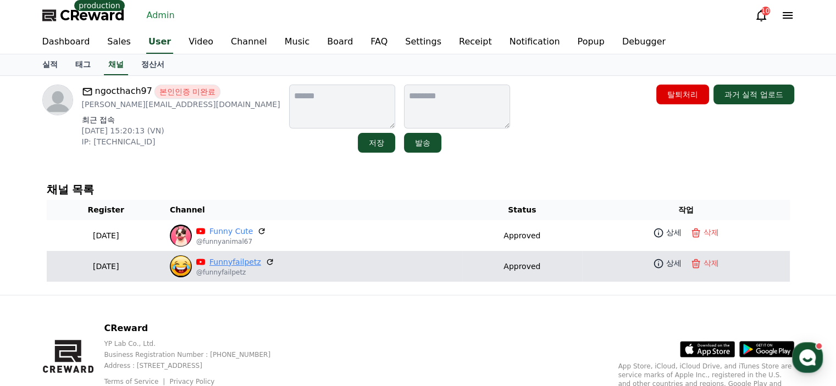
click at [236, 264] on link "Funnyfailpetz" at bounding box center [235, 263] width 52 height 12
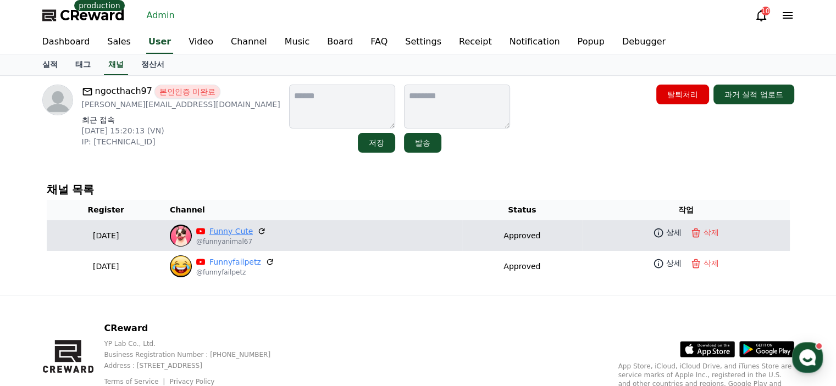
click at [242, 228] on link "Funny Cute" at bounding box center [230, 232] width 43 height 12
